Goal: Task Accomplishment & Management: Manage account settings

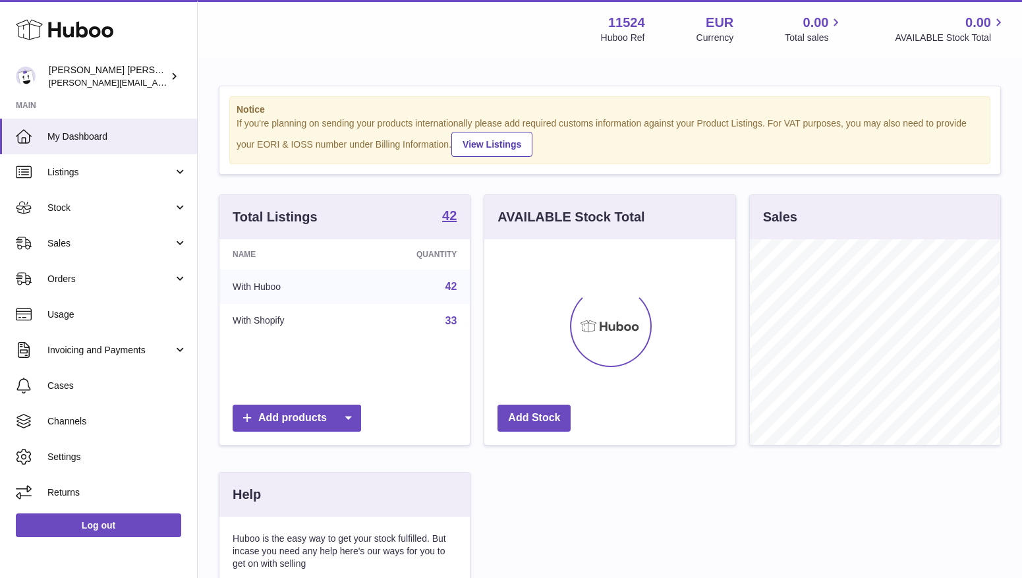
scroll to position [205, 251]
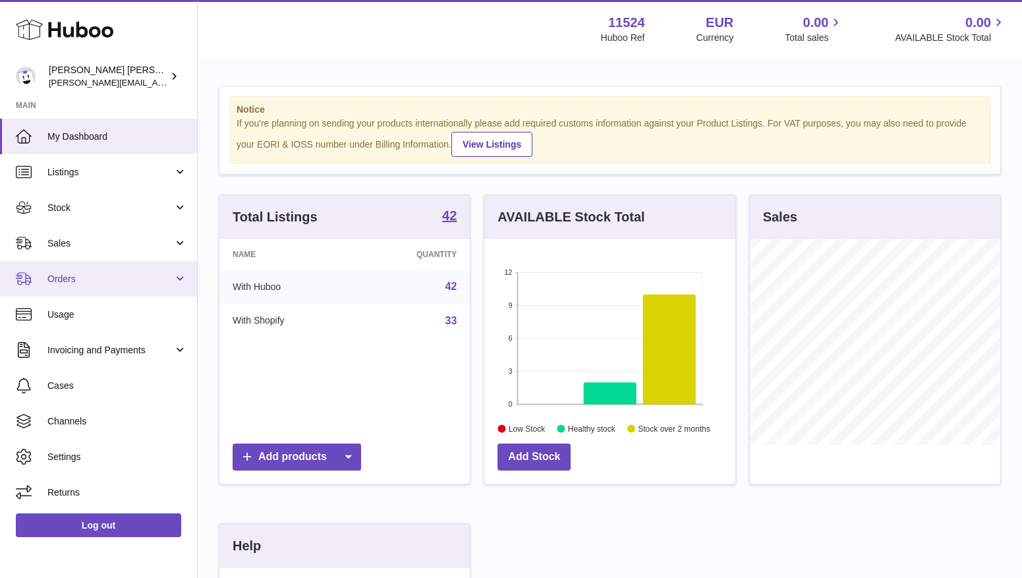
click at [84, 278] on span "Orders" at bounding box center [110, 279] width 126 height 13
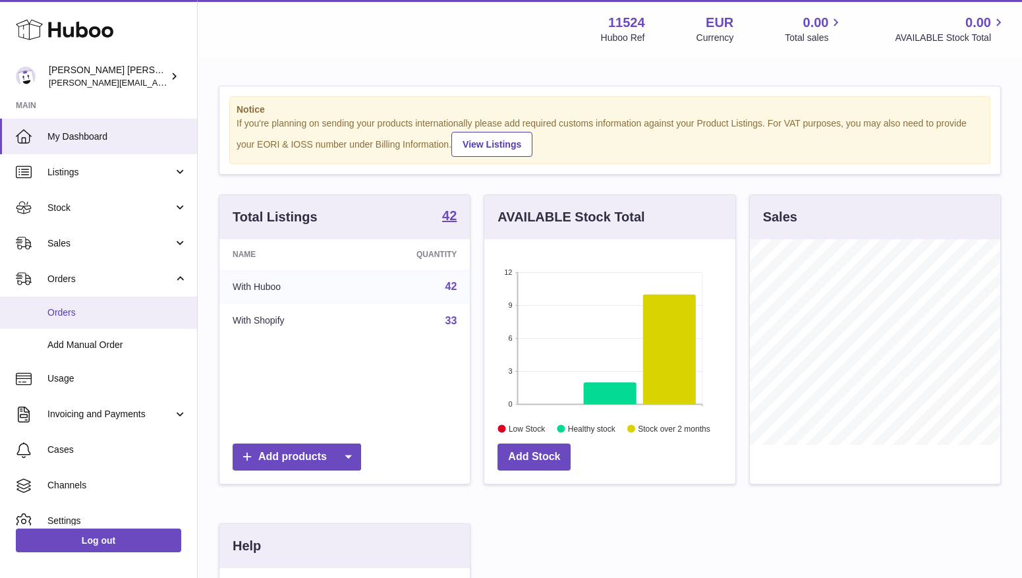
click at [74, 316] on span "Orders" at bounding box center [117, 312] width 140 height 13
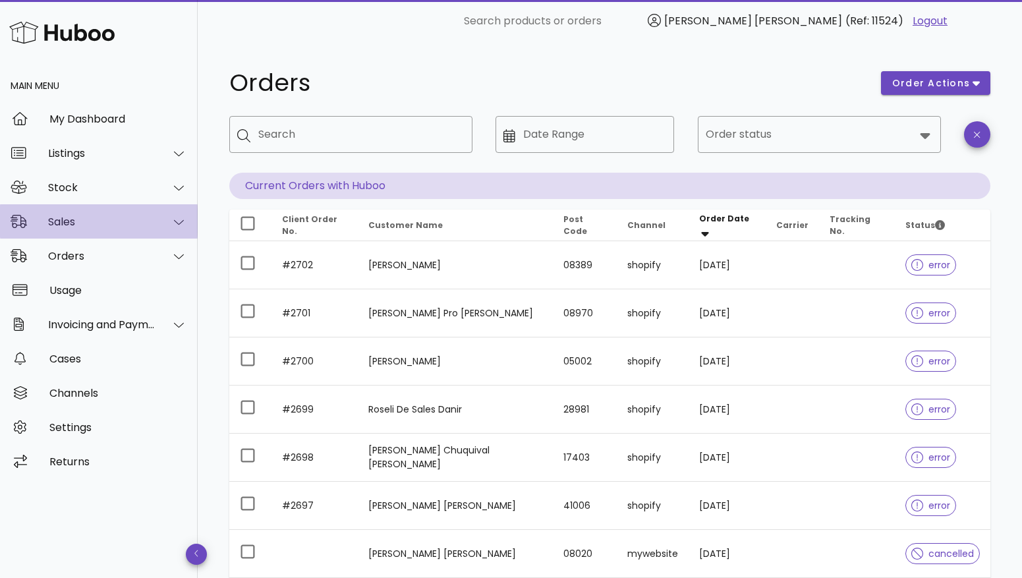
click at [78, 223] on div "Sales" at bounding box center [101, 221] width 107 height 13
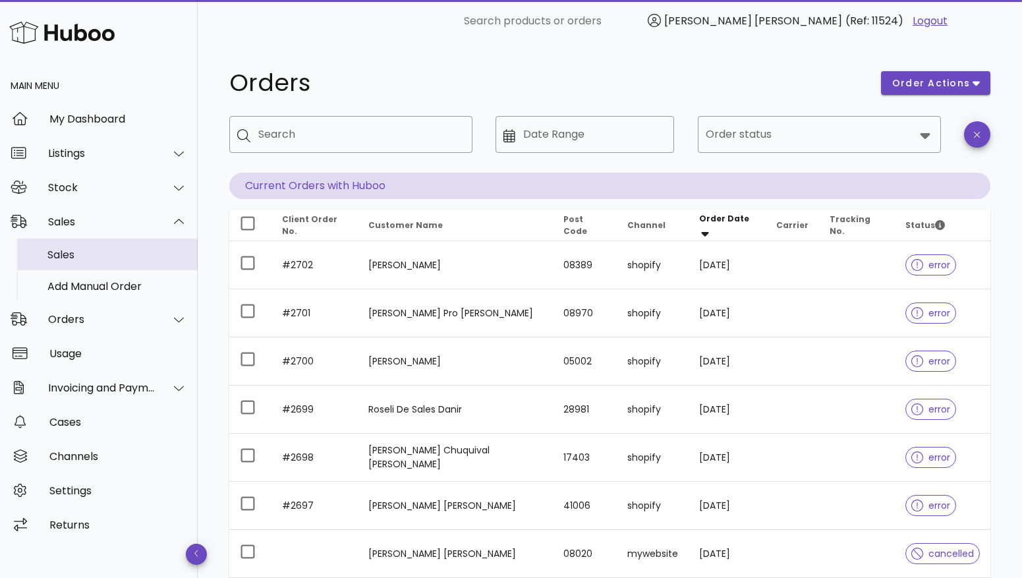
click at [74, 258] on div "Sales" at bounding box center [117, 254] width 140 height 13
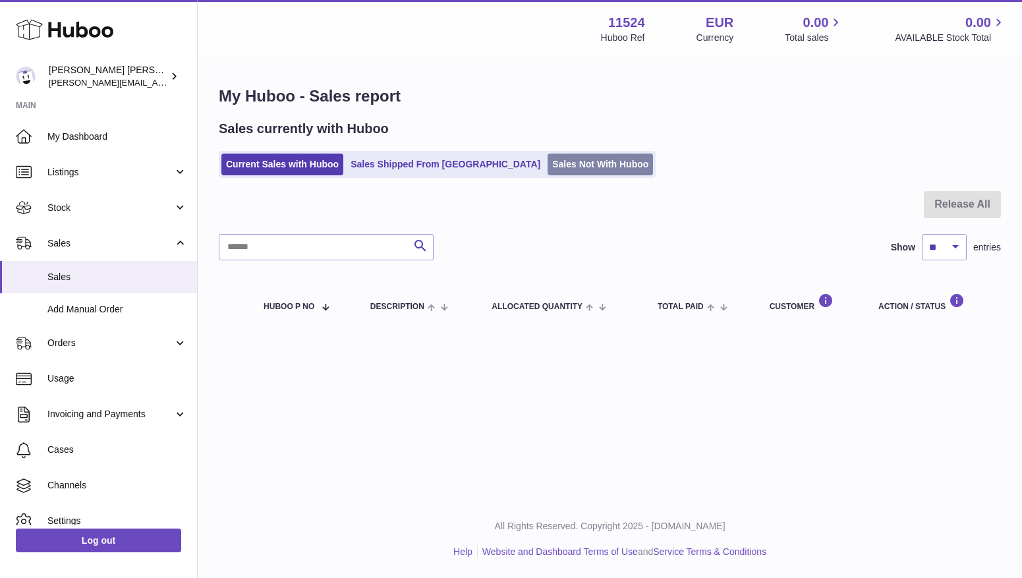
click at [547, 163] on link "Sales Not With Huboo" at bounding box center [599, 164] width 105 height 22
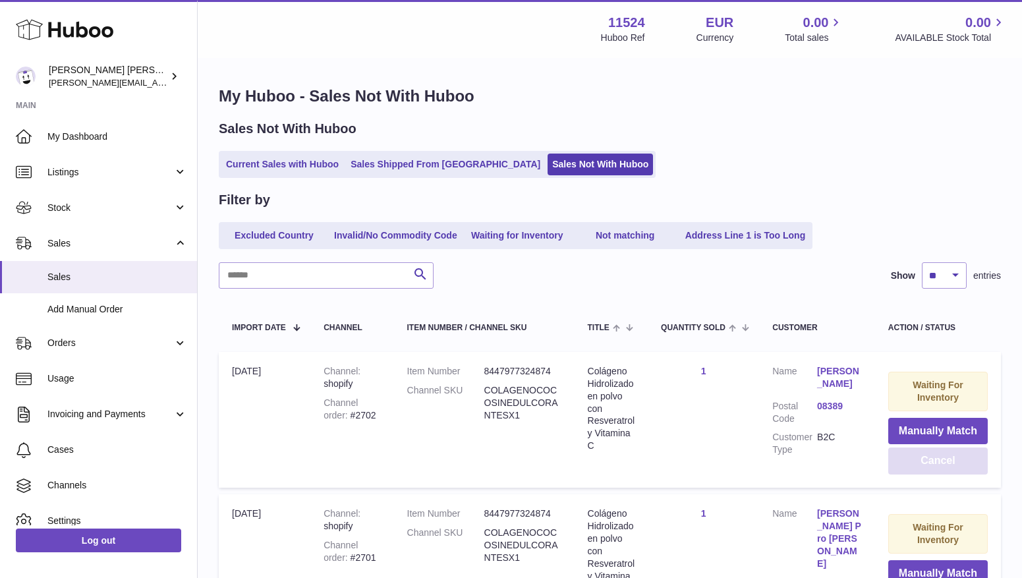
click at [944, 452] on button "Cancel" at bounding box center [937, 460] width 99 height 27
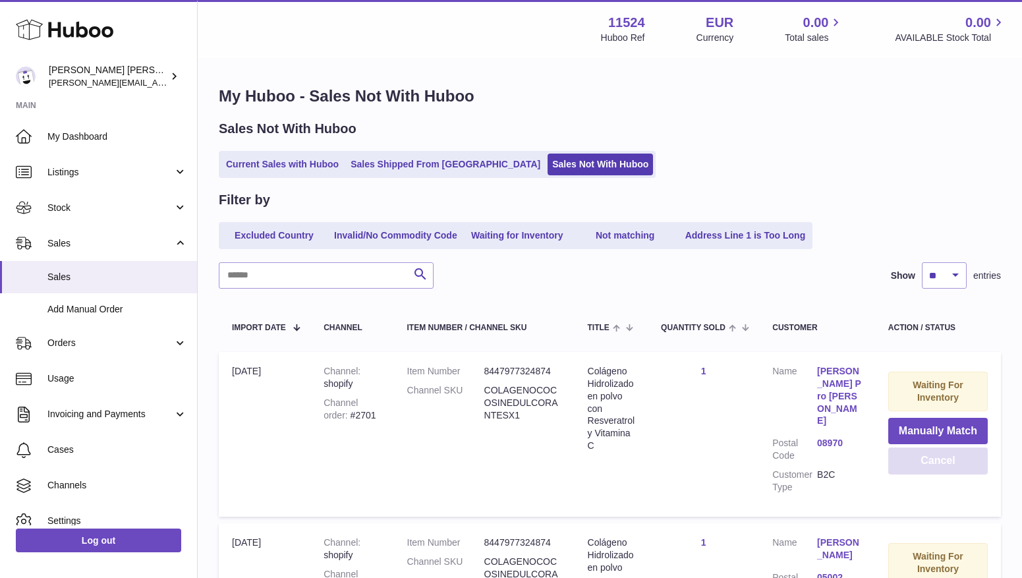
click at [944, 452] on button "Cancel" at bounding box center [937, 460] width 99 height 27
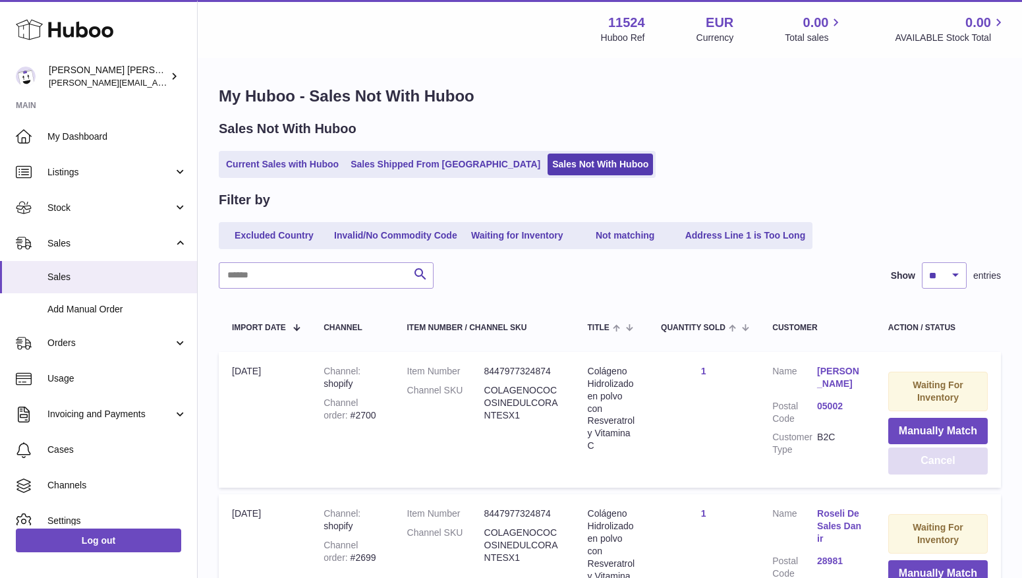
click at [944, 452] on button "Cancel" at bounding box center [937, 460] width 99 height 27
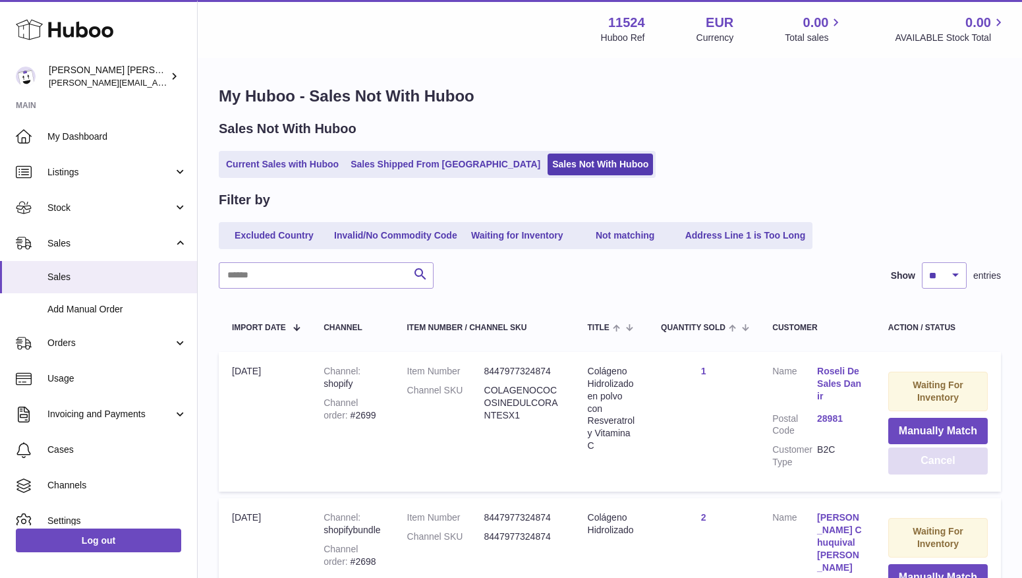
click at [944, 452] on button "Cancel" at bounding box center [937, 460] width 99 height 27
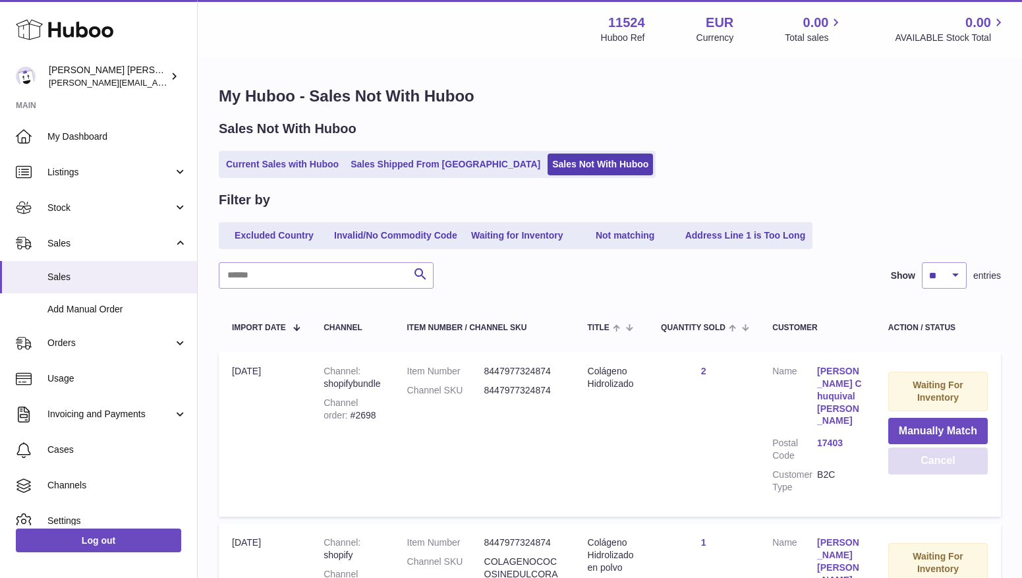
click at [944, 452] on button "Cancel" at bounding box center [937, 460] width 99 height 27
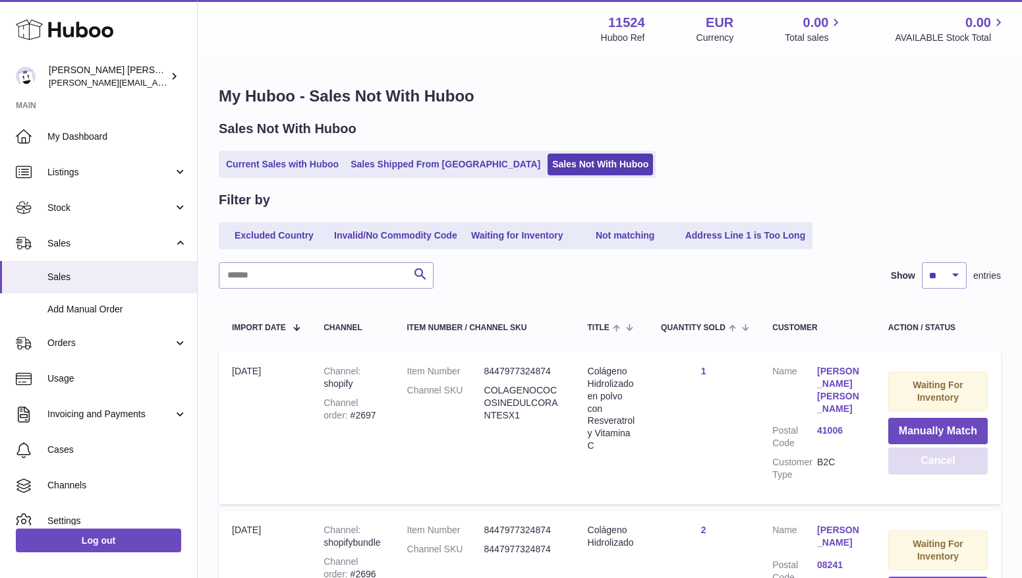
click at [944, 452] on button "Cancel" at bounding box center [937, 460] width 99 height 27
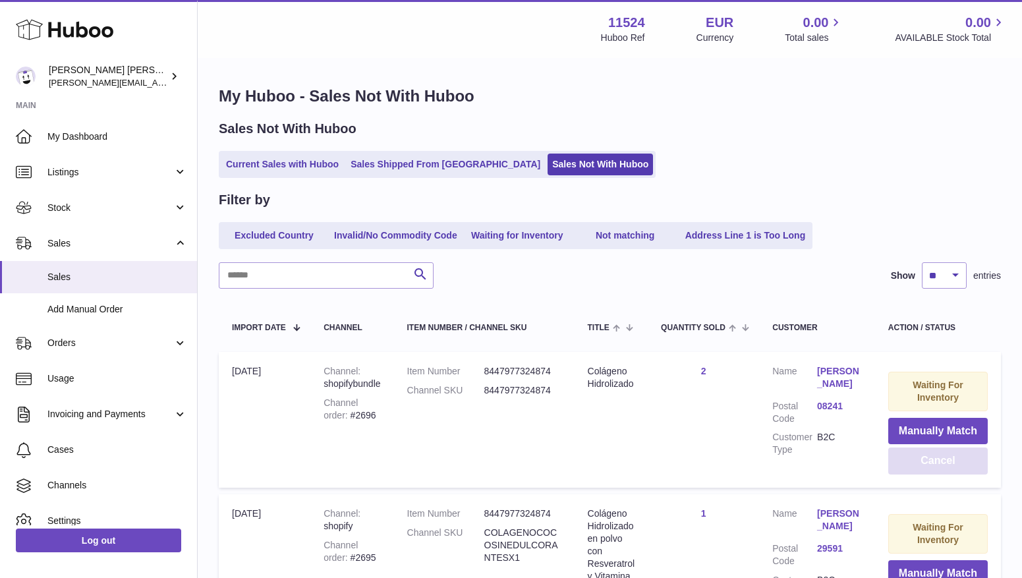
click at [944, 452] on button "Cancel" at bounding box center [937, 460] width 99 height 27
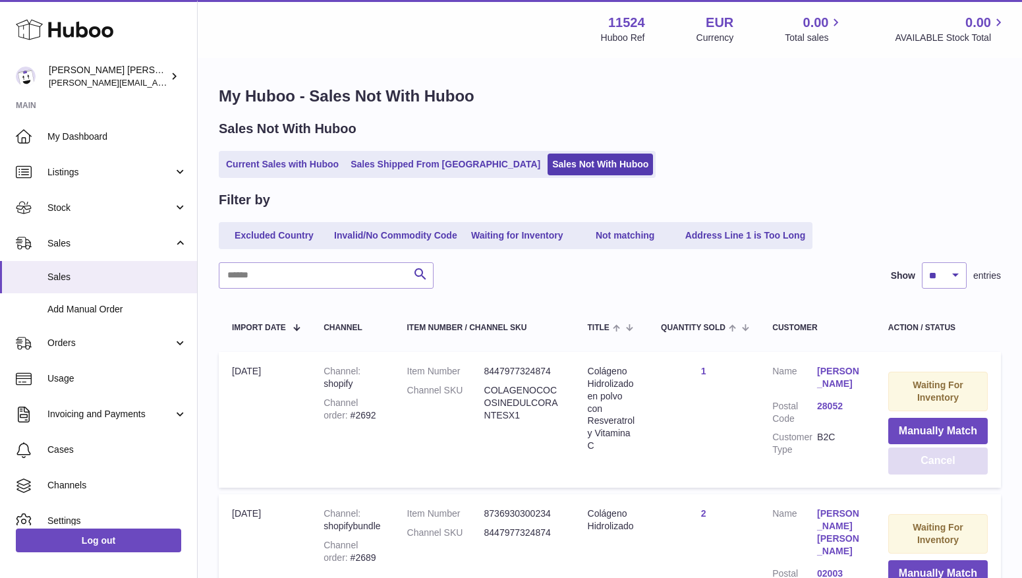
click at [944, 452] on button "Cancel" at bounding box center [937, 460] width 99 height 27
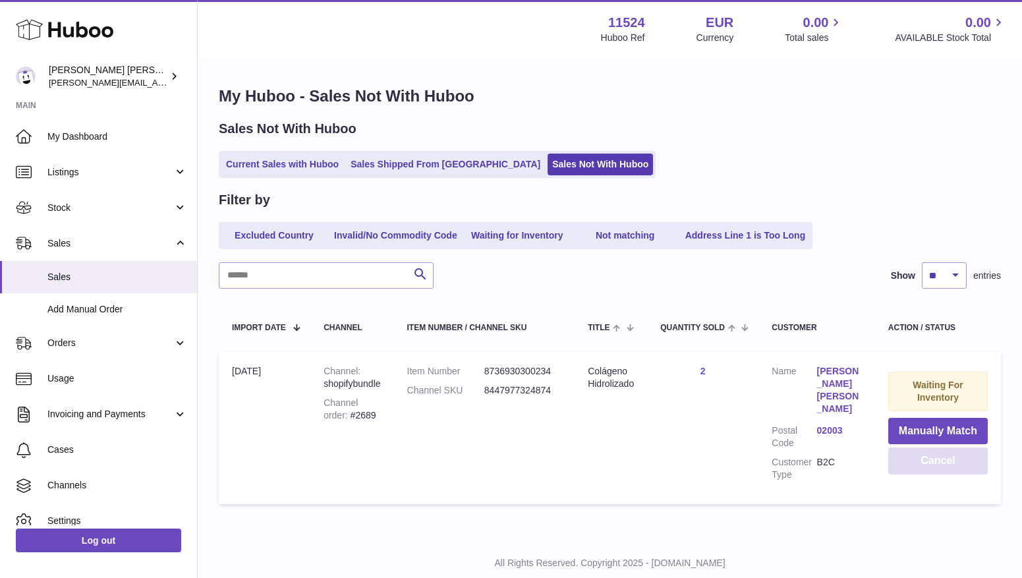
click at [944, 452] on button "Cancel" at bounding box center [937, 460] width 99 height 27
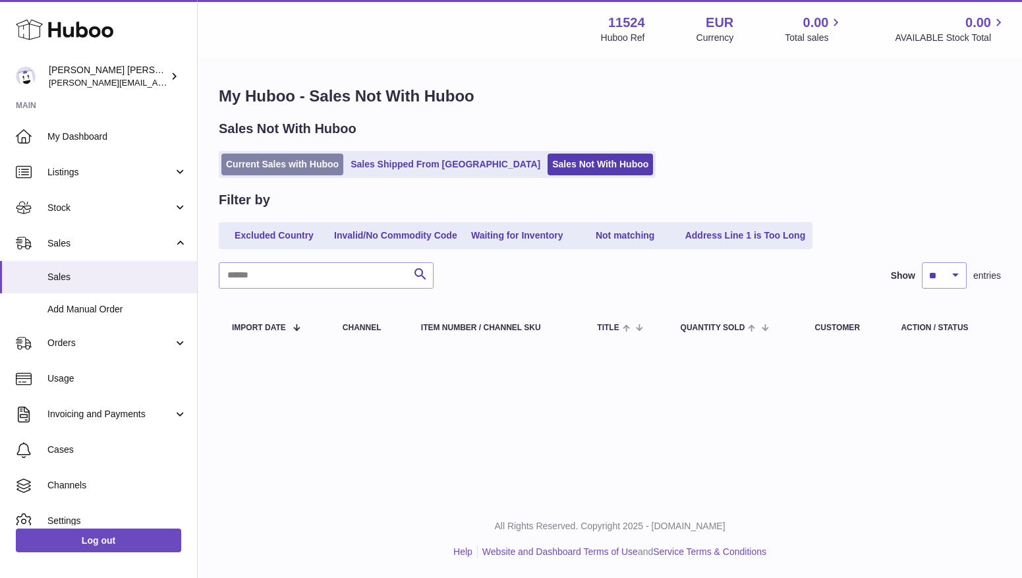
click at [290, 172] on link "Current Sales with Huboo" at bounding box center [282, 164] width 122 height 22
